Goal: Task Accomplishment & Management: Manage account settings

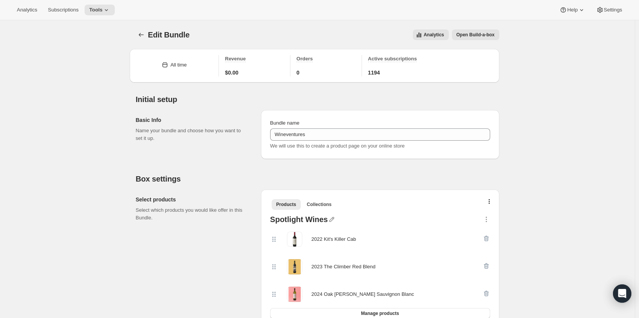
scroll to position [149, 0]
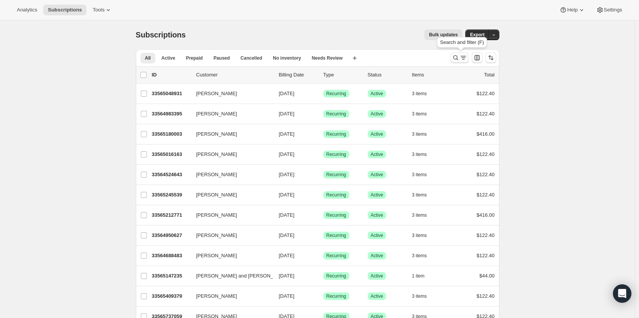
click at [456, 58] on icon "Search and filter results" at bounding box center [456, 58] width 8 height 8
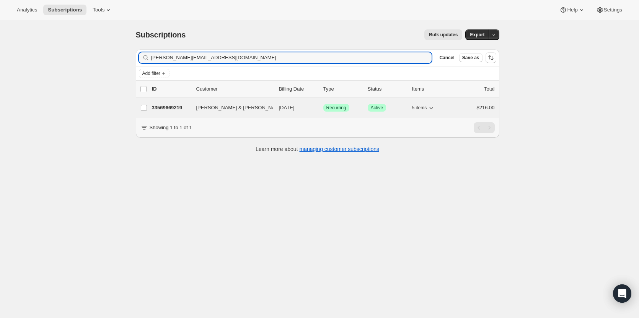
type input "[PERSON_NAME][EMAIL_ADDRESS][DOMAIN_NAME]"
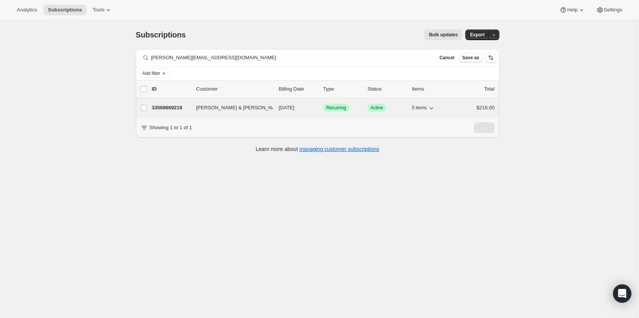
click at [180, 110] on p "33569669219" at bounding box center [171, 108] width 38 height 8
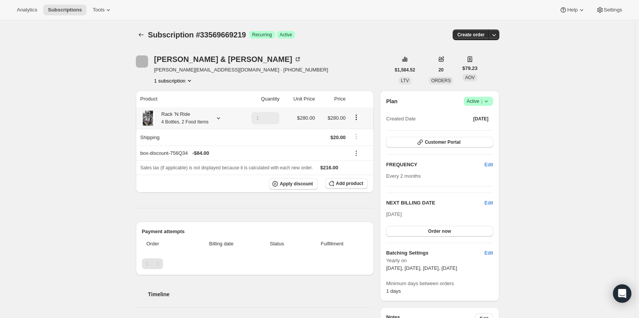
click at [180, 121] on small "4 Bottles, 2 Food Items" at bounding box center [184, 121] width 47 height 5
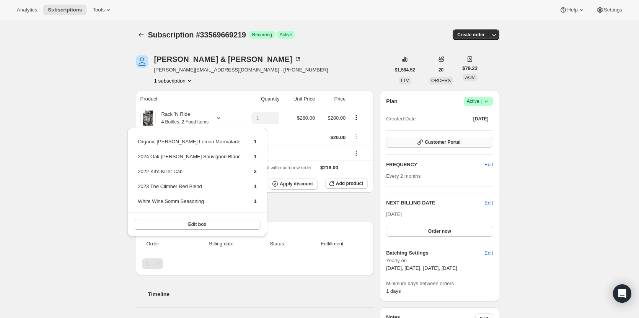
click at [422, 142] on icon "button" at bounding box center [419, 142] width 5 height 5
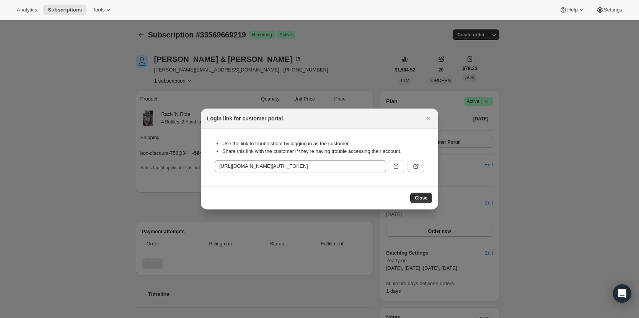
click at [417, 171] on button ":rqf:" at bounding box center [415, 166] width 17 height 12
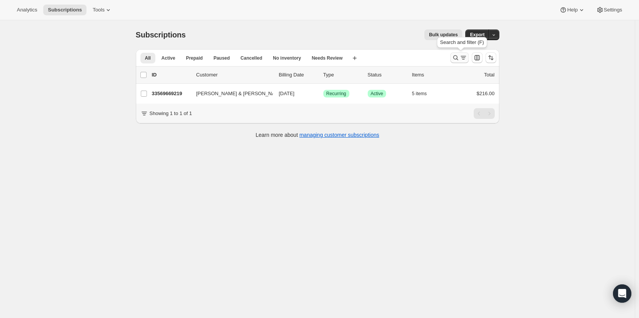
click at [456, 60] on icon "Search and filter results" at bounding box center [456, 58] width 8 height 8
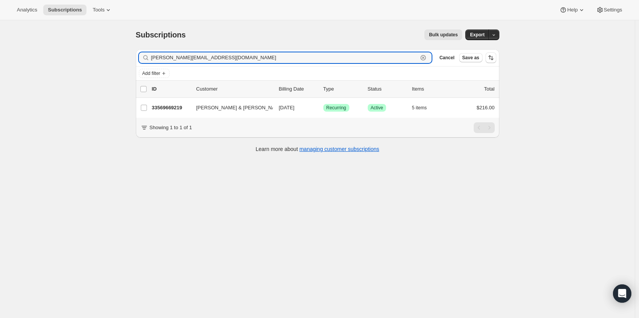
click at [427, 59] on icon "button" at bounding box center [423, 58] width 8 height 8
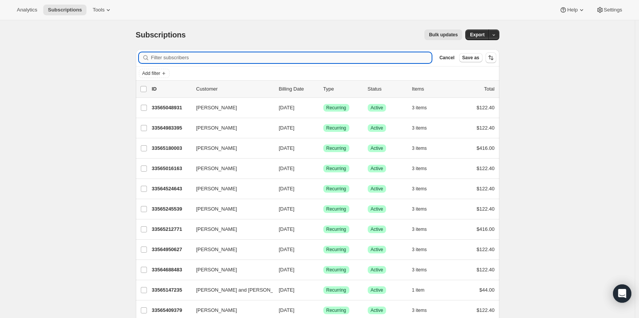
paste input "[PERSON_NAME]"
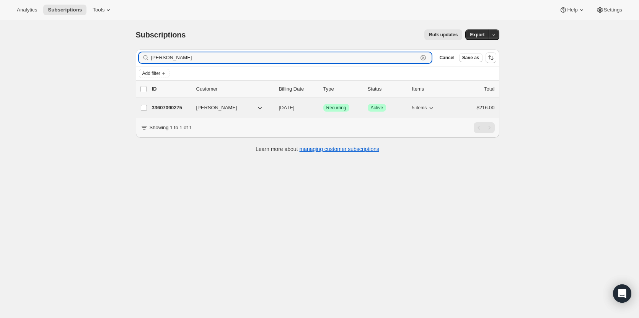
type input "[PERSON_NAME]"
click at [177, 110] on p "33607090275" at bounding box center [171, 108] width 38 height 8
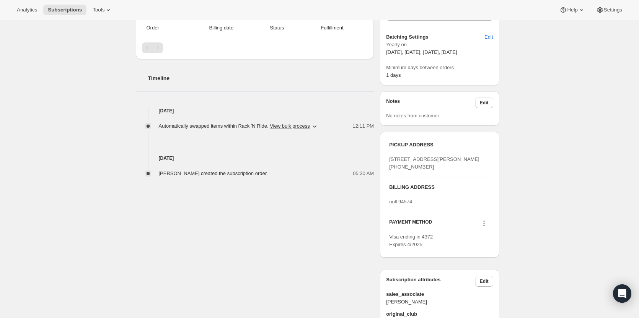
scroll to position [298, 0]
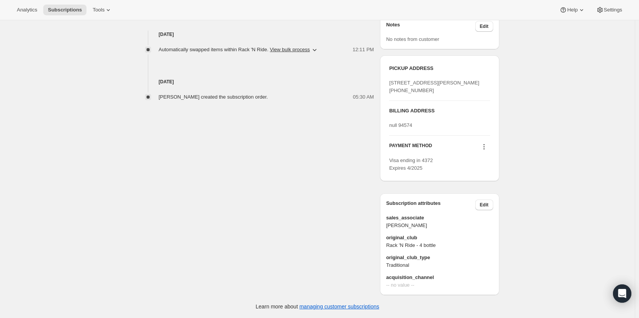
click at [485, 151] on icon at bounding box center [484, 147] width 8 height 8
click at [483, 202] on span "Select payment method" at bounding box center [485, 205] width 52 height 6
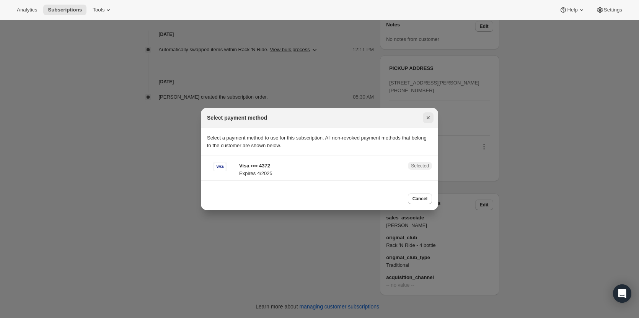
click at [427, 117] on icon "Close" at bounding box center [428, 117] width 3 height 3
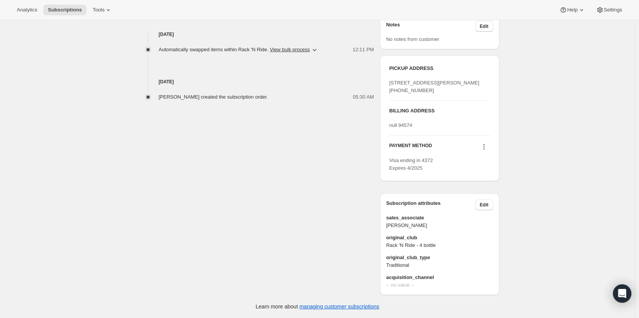
click at [486, 151] on icon at bounding box center [484, 147] width 8 height 8
